Goal: Ask a question

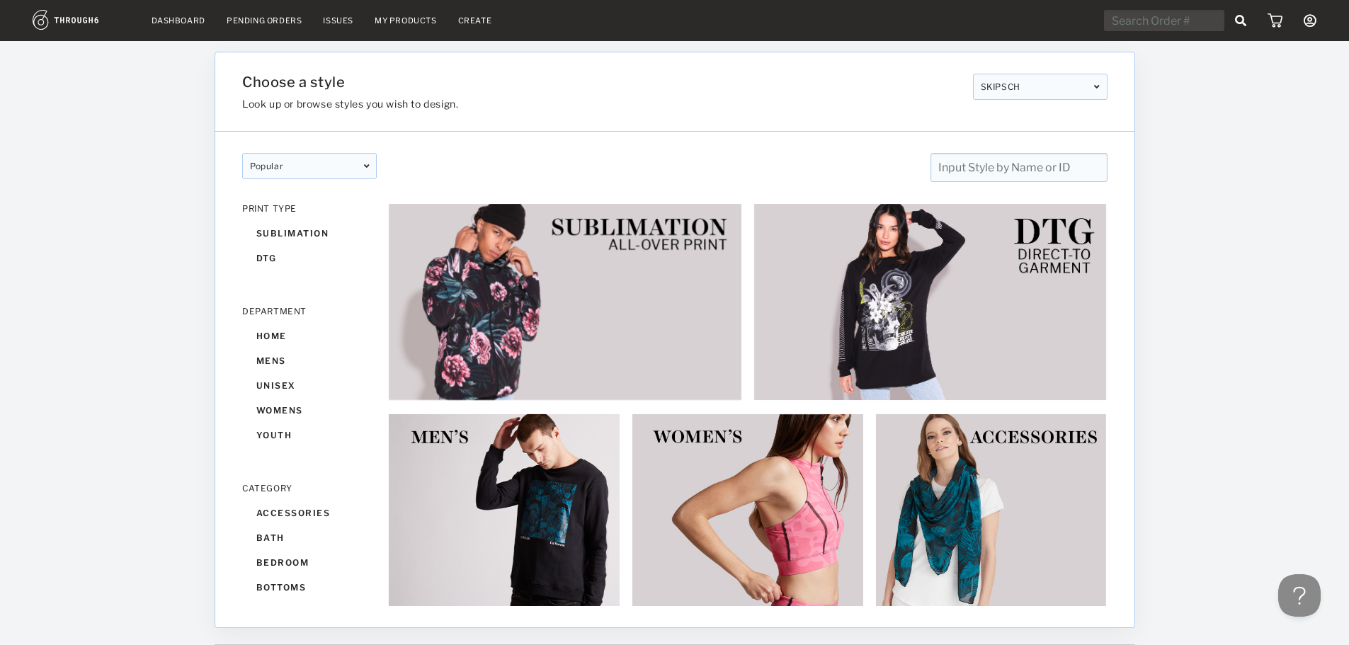
click at [1051, 83] on div "SKIPSCH" at bounding box center [1040, 87] width 135 height 26
click at [1026, 115] on div "Choose a style Look up or browse styles you wish to design. SKIPSCH LIONSWAYM S…" at bounding box center [675, 91] width 920 height 79
click at [1299, 591] on button at bounding box center [1297, 593] width 43 height 43
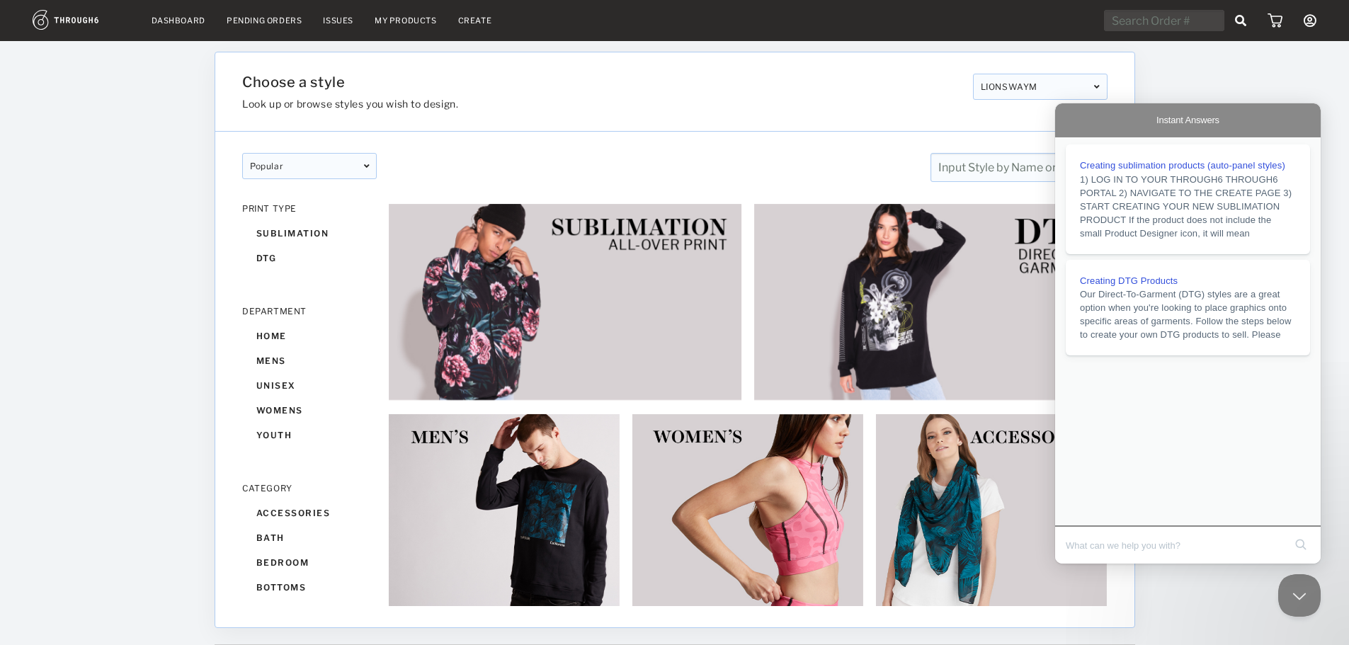
click at [1234, 427] on div "Creating sublimation products (auto-panel styles) 1) LOG IN TO YOUR THROUGH6 TH…" at bounding box center [1189, 331] width 266 height 388
click at [1218, 122] on span "Instant Answers" at bounding box center [1188, 120] width 63 height 14
click at [1305, 599] on button "Close Beacon popover" at bounding box center [1297, 593] width 43 height 43
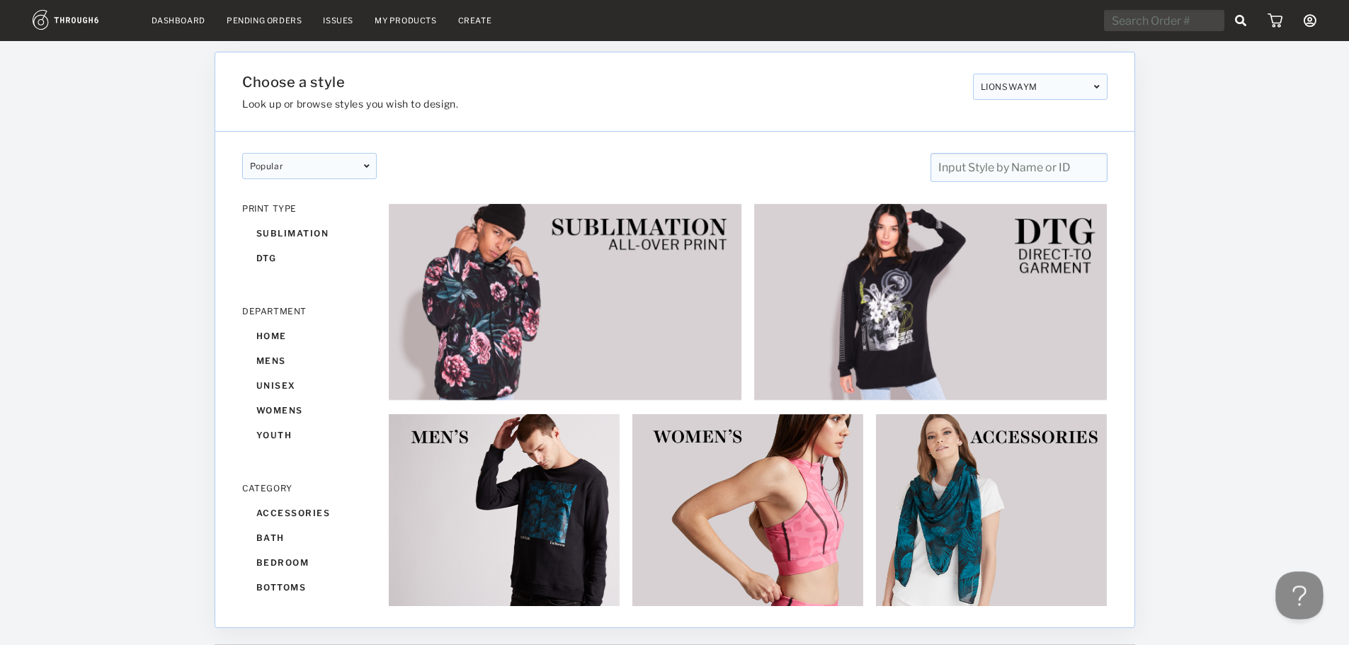
click at [1298, 595] on button "Open Beacon popover" at bounding box center [1297, 593] width 43 height 43
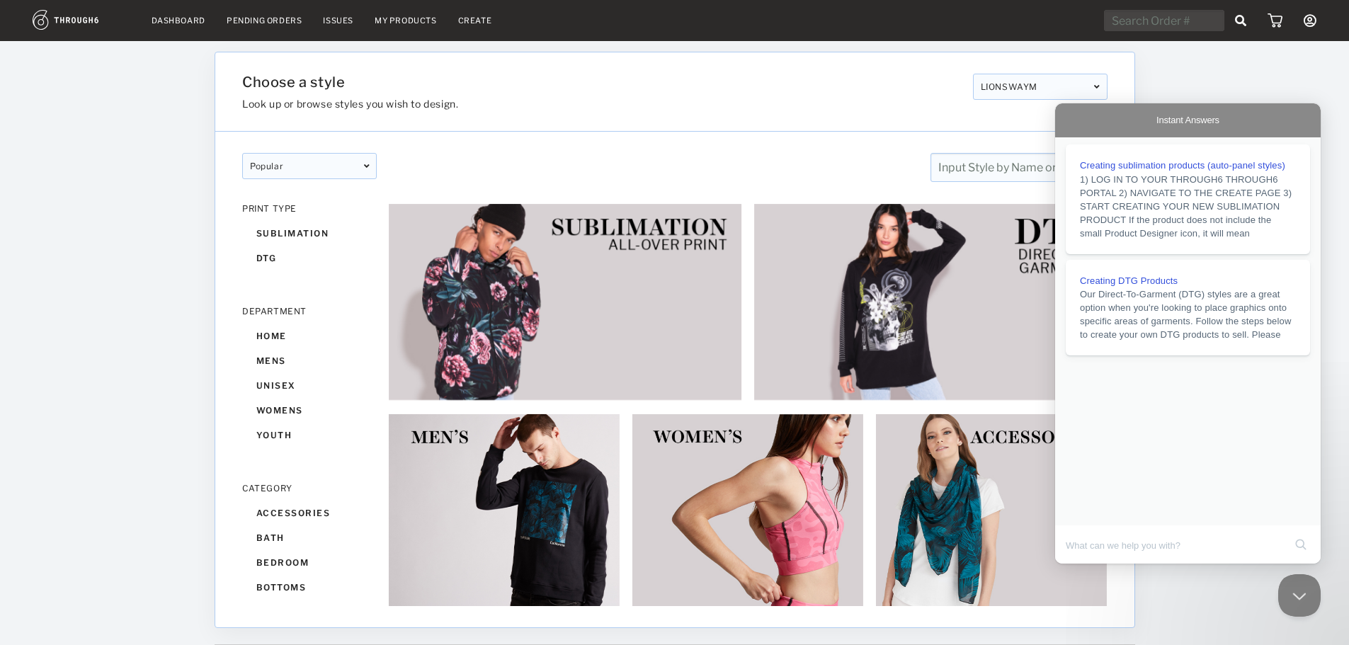
click at [1313, 18] on icon at bounding box center [1310, 20] width 13 height 13
click at [1341, 97] on div at bounding box center [1243, 343] width 215 height 604
click at [1297, 592] on button "Close Beacon popover" at bounding box center [1297, 593] width 43 height 43
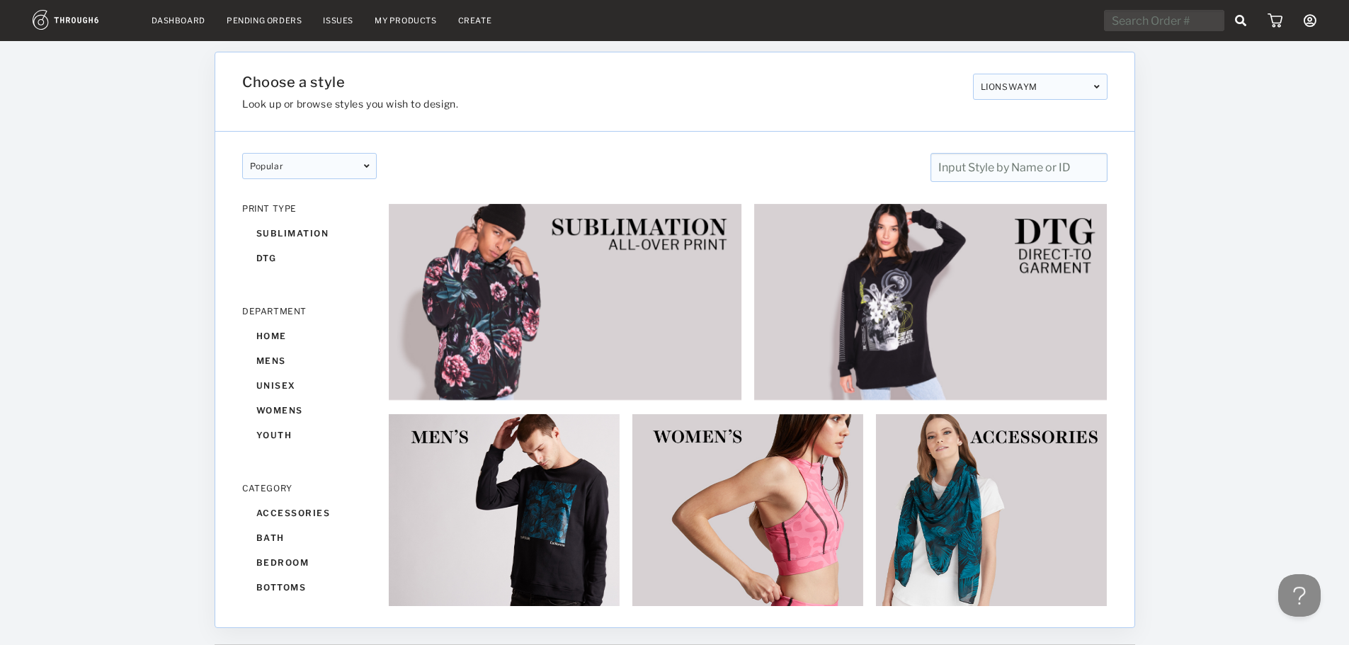
click at [181, 21] on link "Dashboard" at bounding box center [179, 21] width 54 height 10
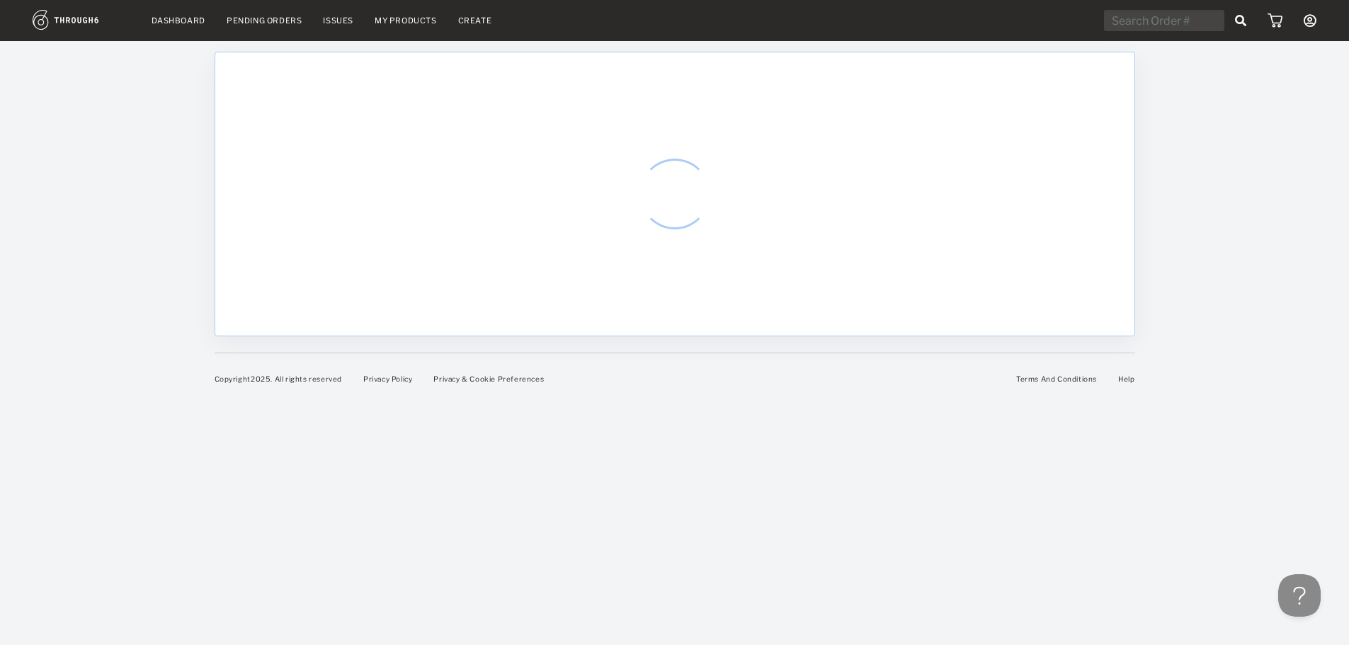
select select "7"
select select "2025"
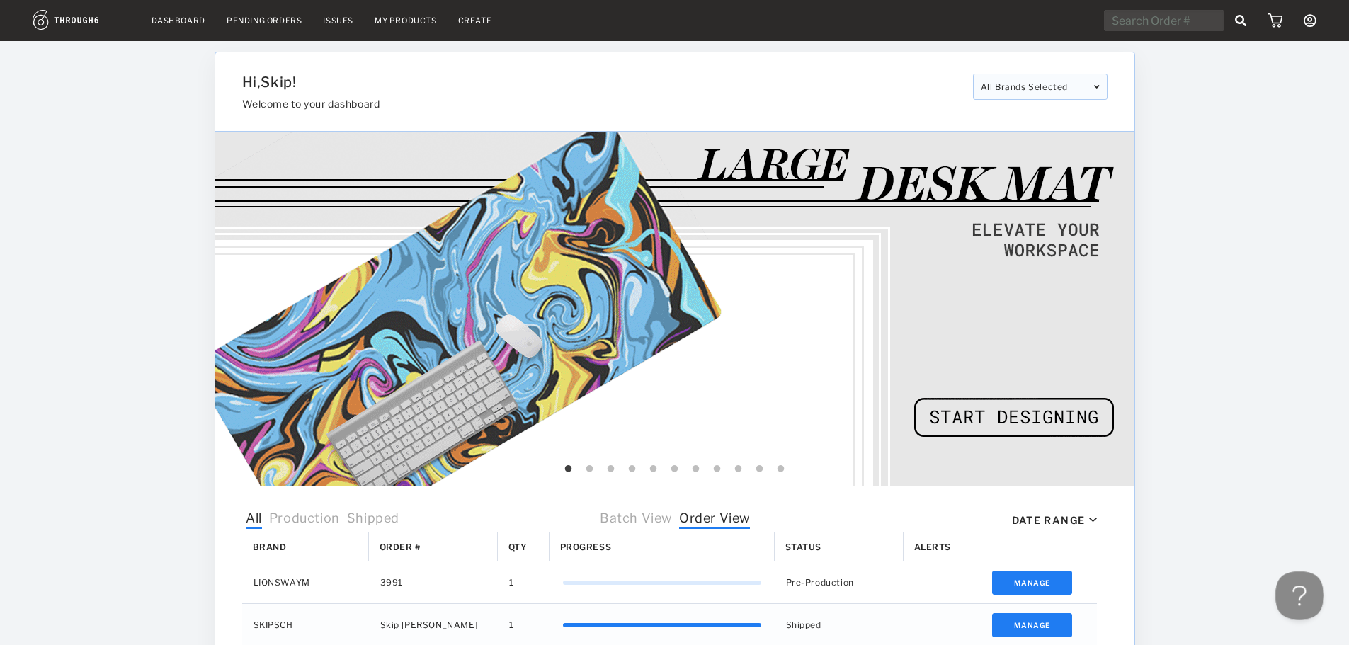
click at [1298, 594] on button at bounding box center [1297, 593] width 43 height 43
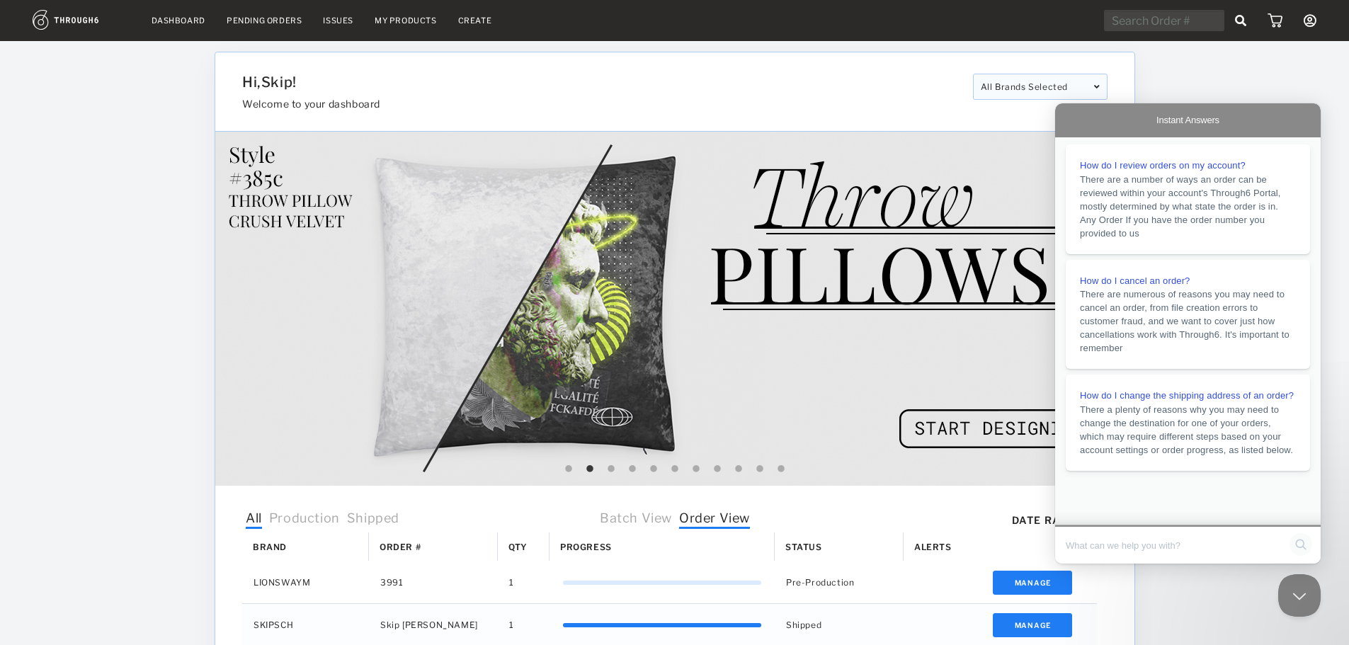
click at [1303, 543] on button "search" at bounding box center [1301, 544] width 23 height 23
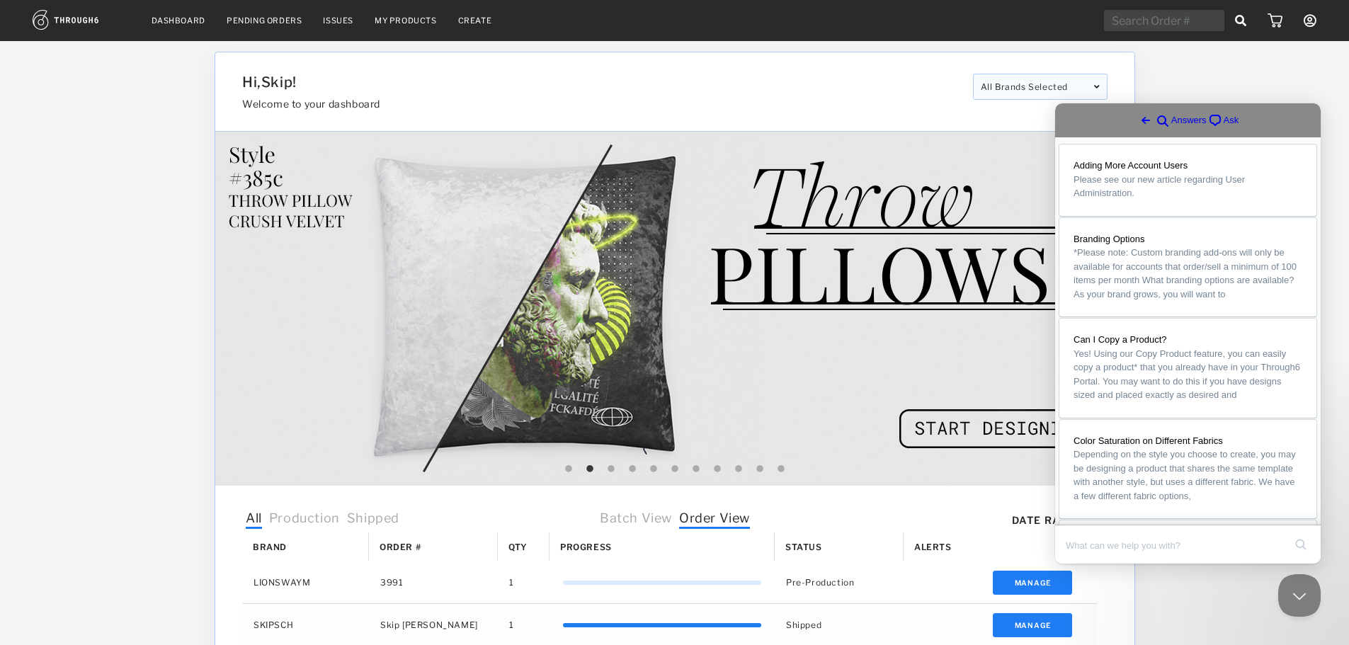
click at [1224, 116] on span "Ask" at bounding box center [1232, 120] width 16 height 14
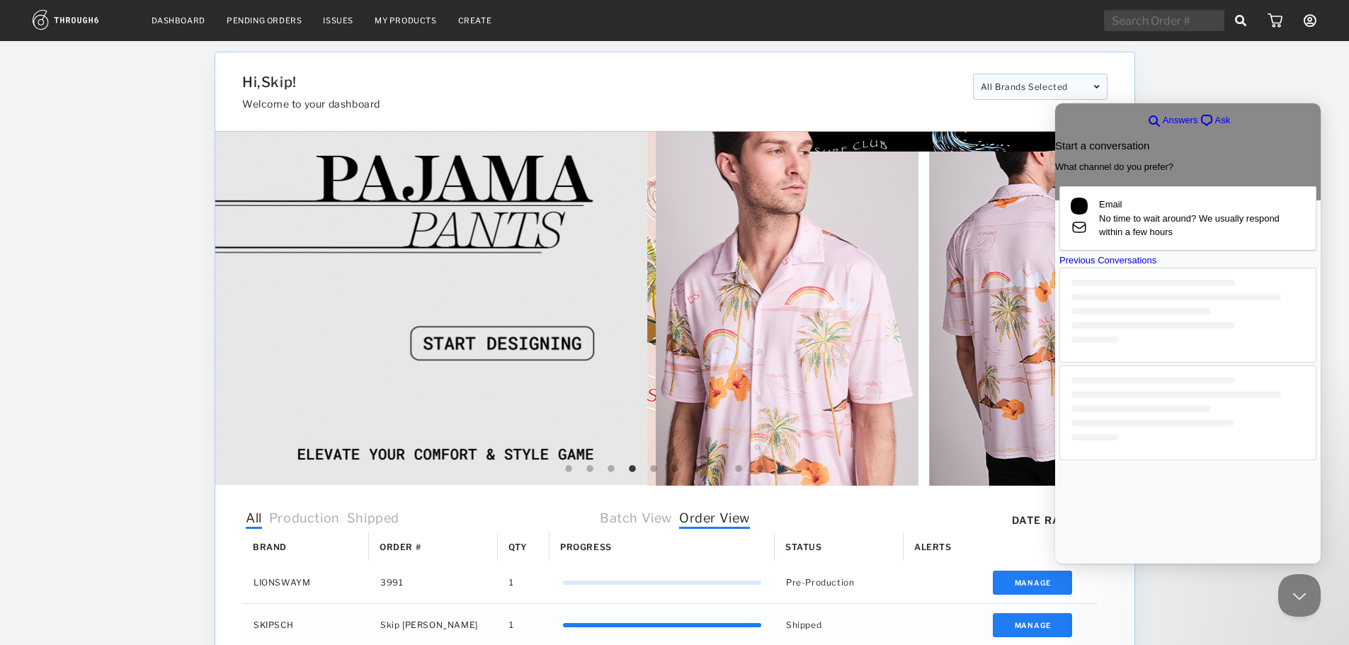
click at [1204, 268] on div "Previous Conversations" at bounding box center [1188, 261] width 257 height 14
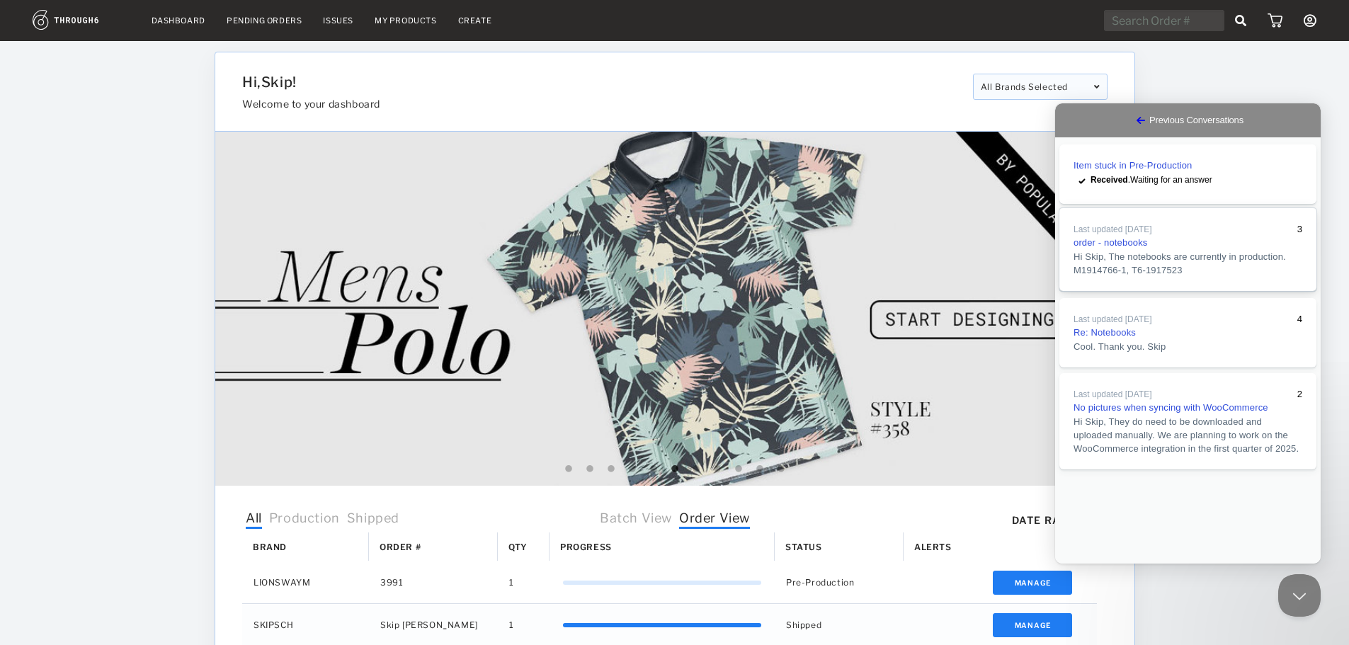
click at [1221, 291] on link "Last updated Feb 4 3 order - notebooks Hi Skip, The notebooks are currently in …" at bounding box center [1188, 249] width 257 height 83
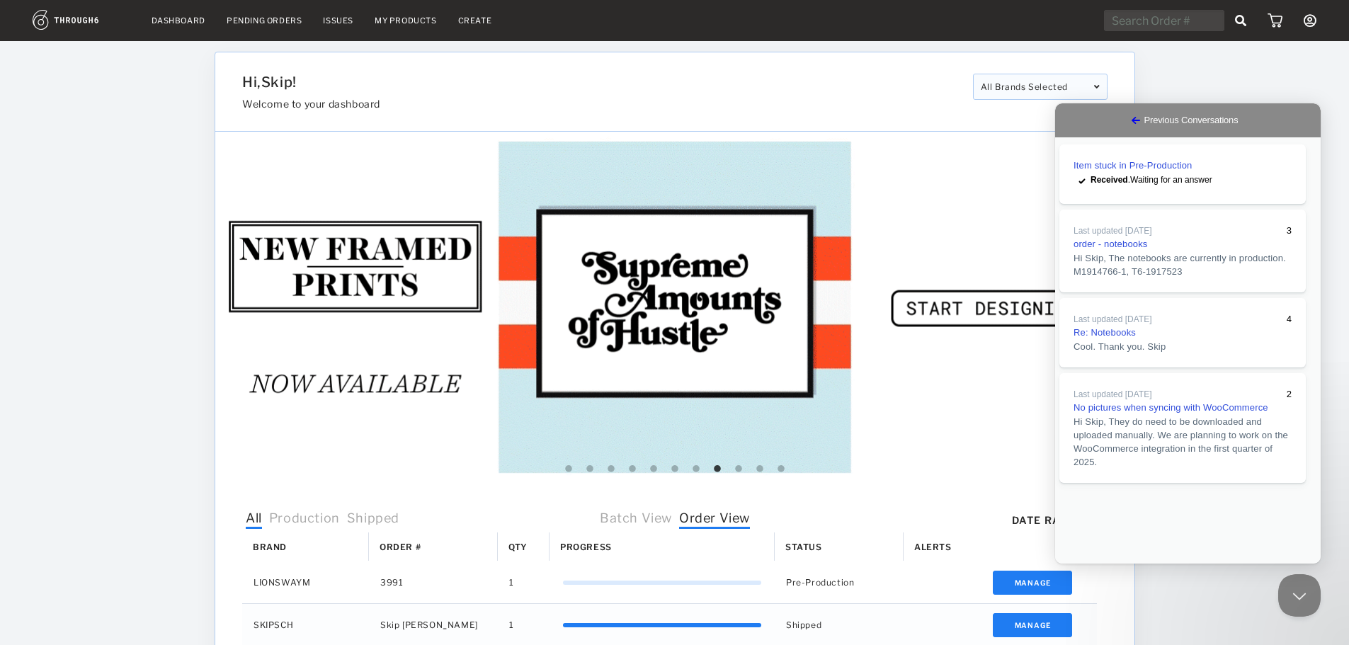
click at [1082, 565] on button "Close" at bounding box center [1069, 574] width 26 height 18
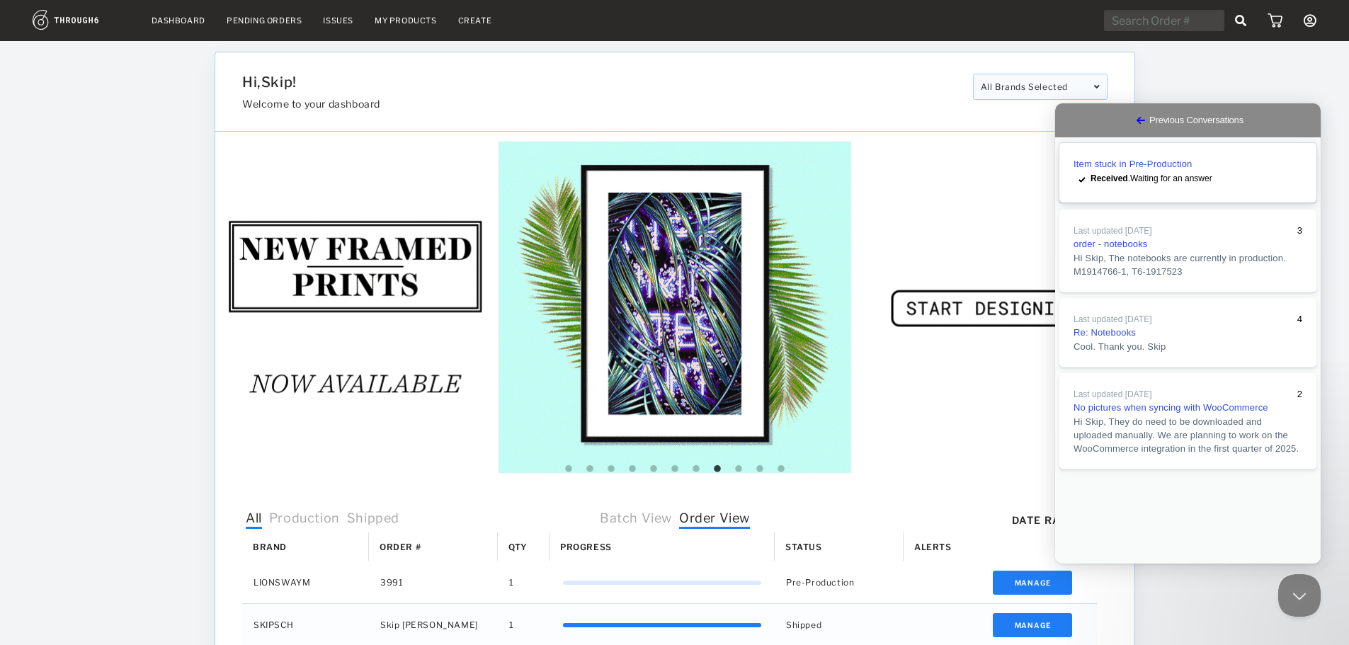
click at [1238, 176] on link "Item stuck in Pre-Production checkmark Received . Waiting for an answer" at bounding box center [1188, 173] width 257 height 60
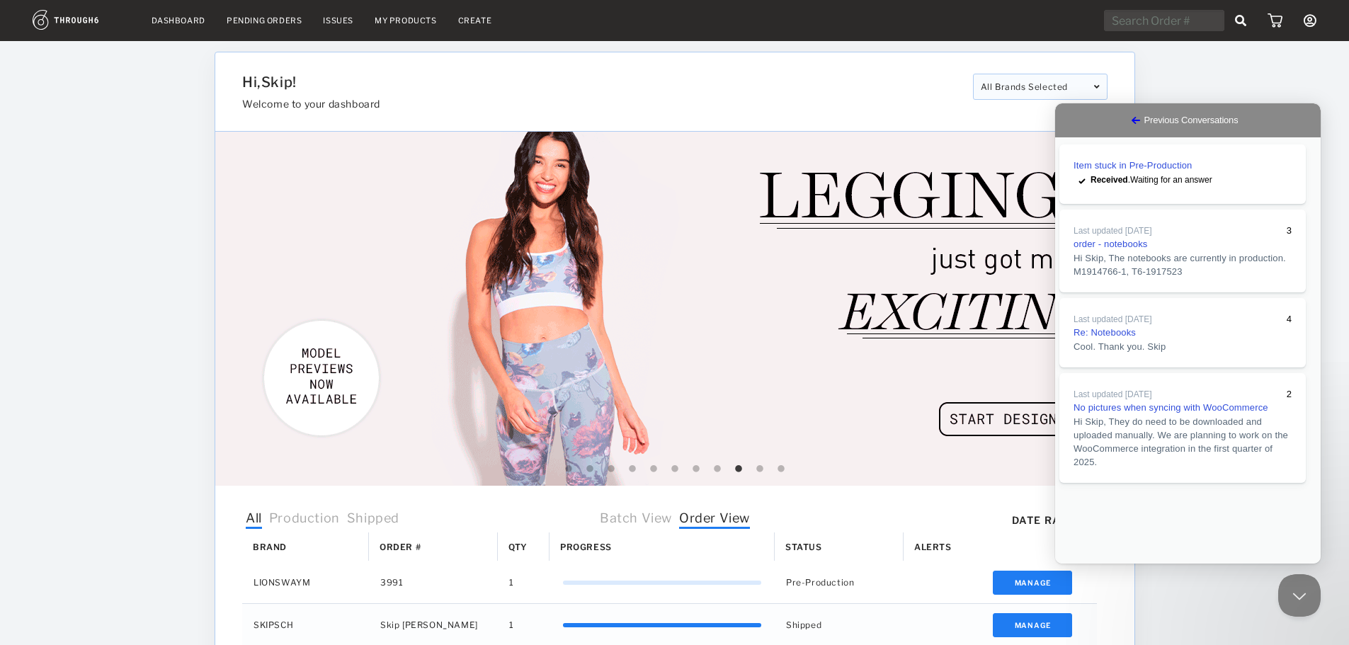
drag, startPoint x: 1244, startPoint y: 334, endPoint x: 1182, endPoint y: 334, distance: 62.3
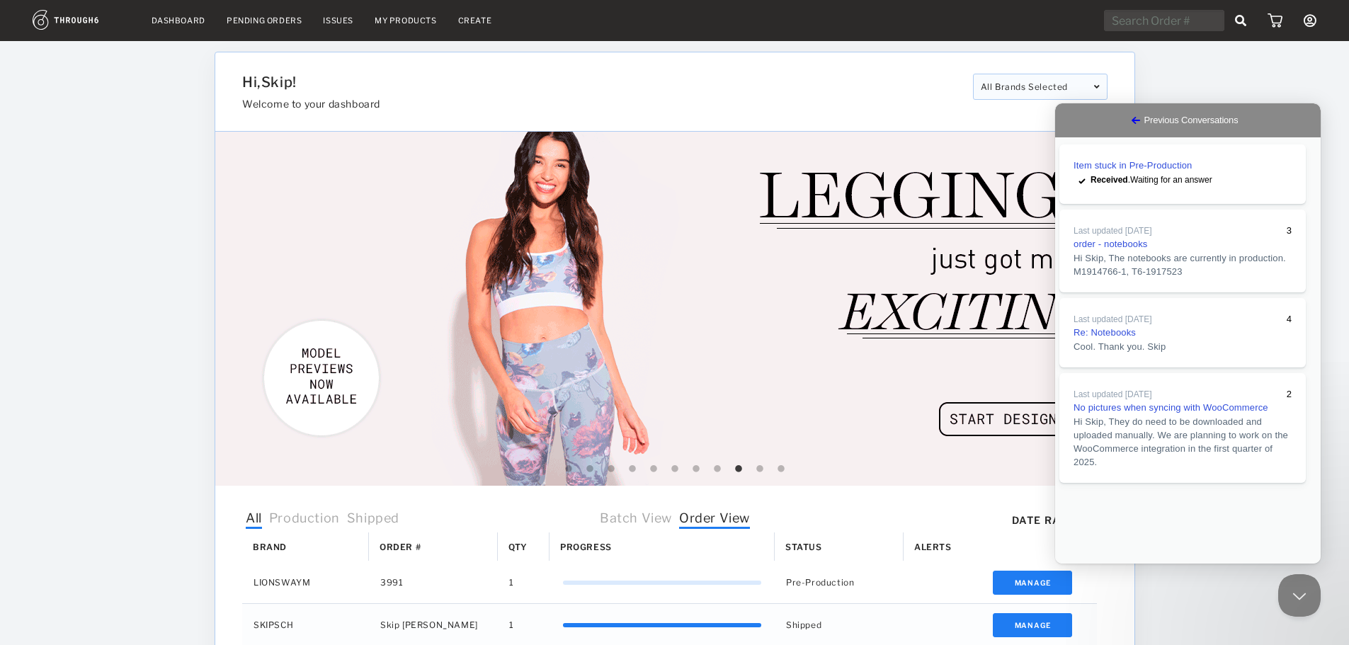
click at [1082, 565] on button "Close" at bounding box center [1069, 574] width 26 height 18
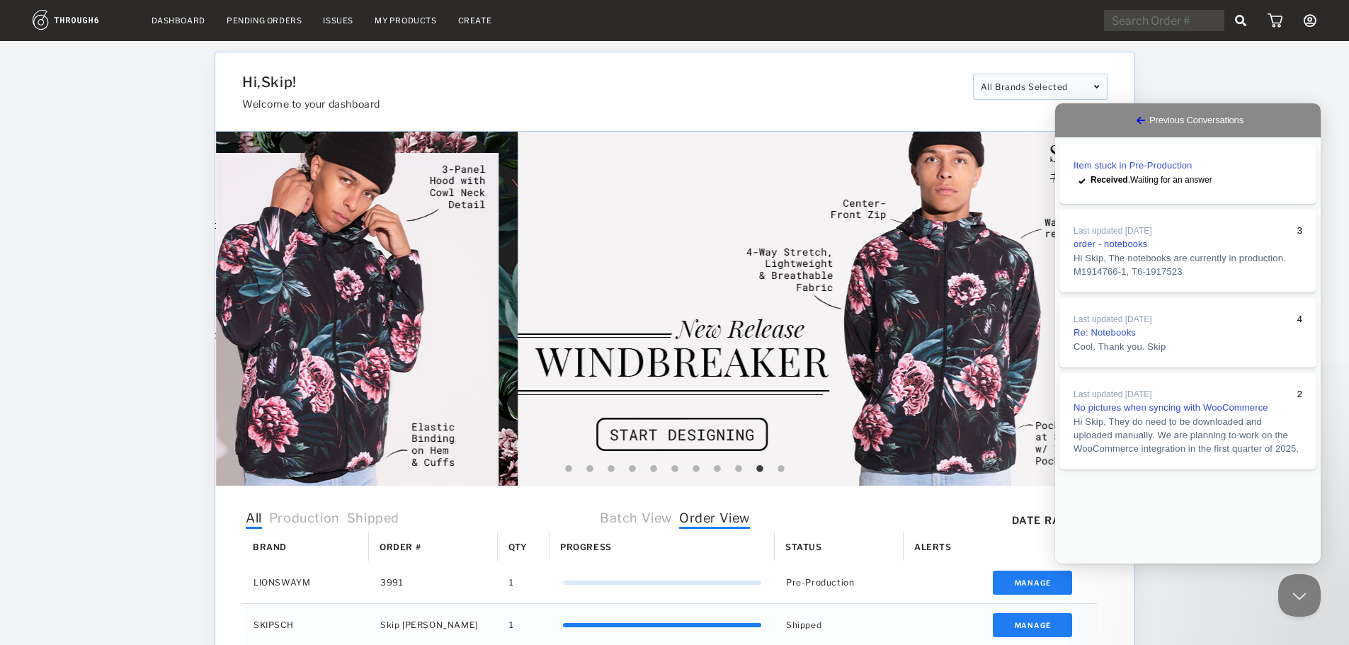
click at [1133, 118] on span "Go back" at bounding box center [1141, 120] width 17 height 17
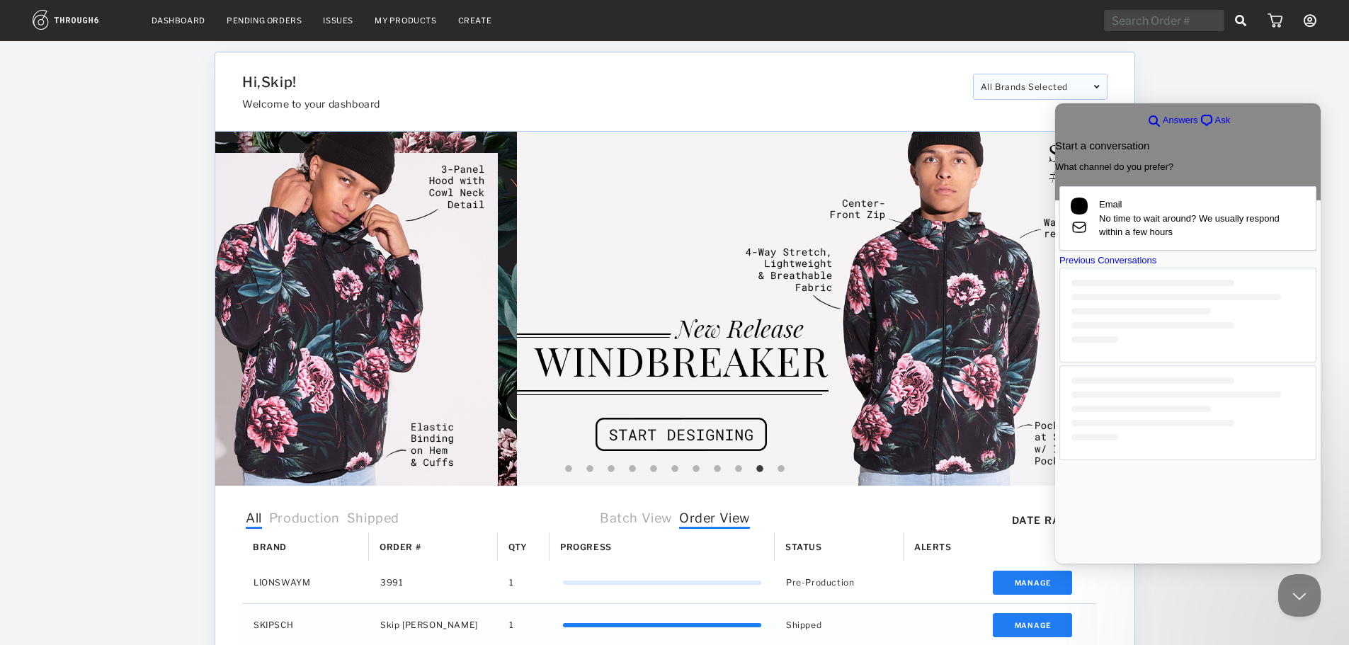
click at [1272, 69] on div "Dashboard Pending Orders Issues My Products Create My Account Brands Create New…" at bounding box center [674, 562] width 1349 height 1124
